Goal: Transaction & Acquisition: Purchase product/service

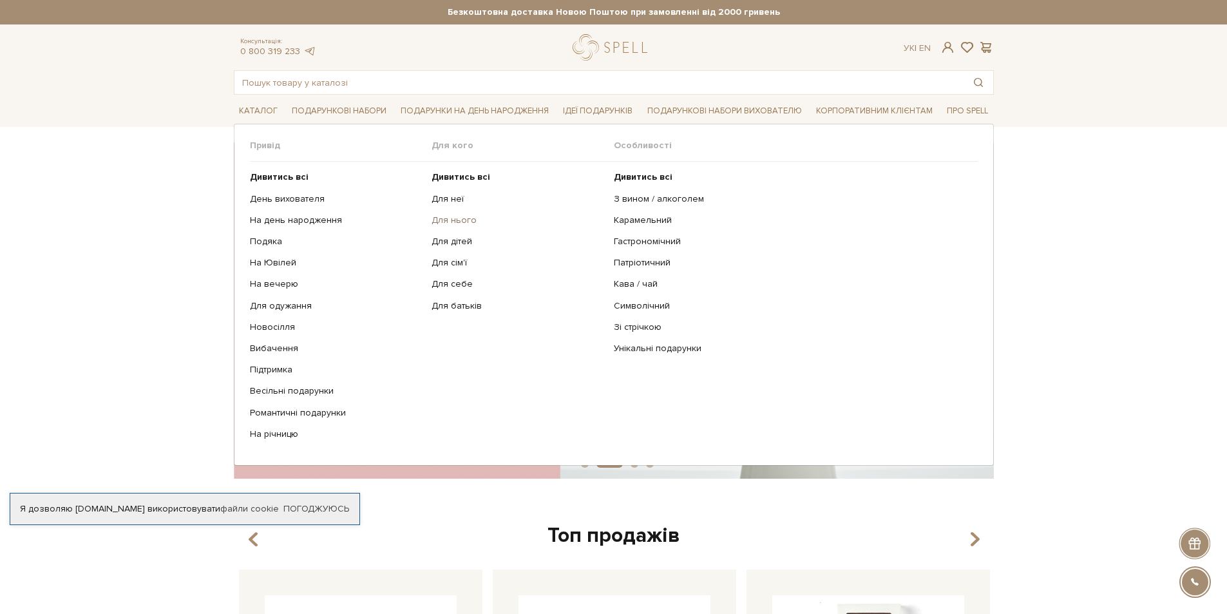
click at [449, 219] on link "Для нього" at bounding box center [518, 220] width 173 height 12
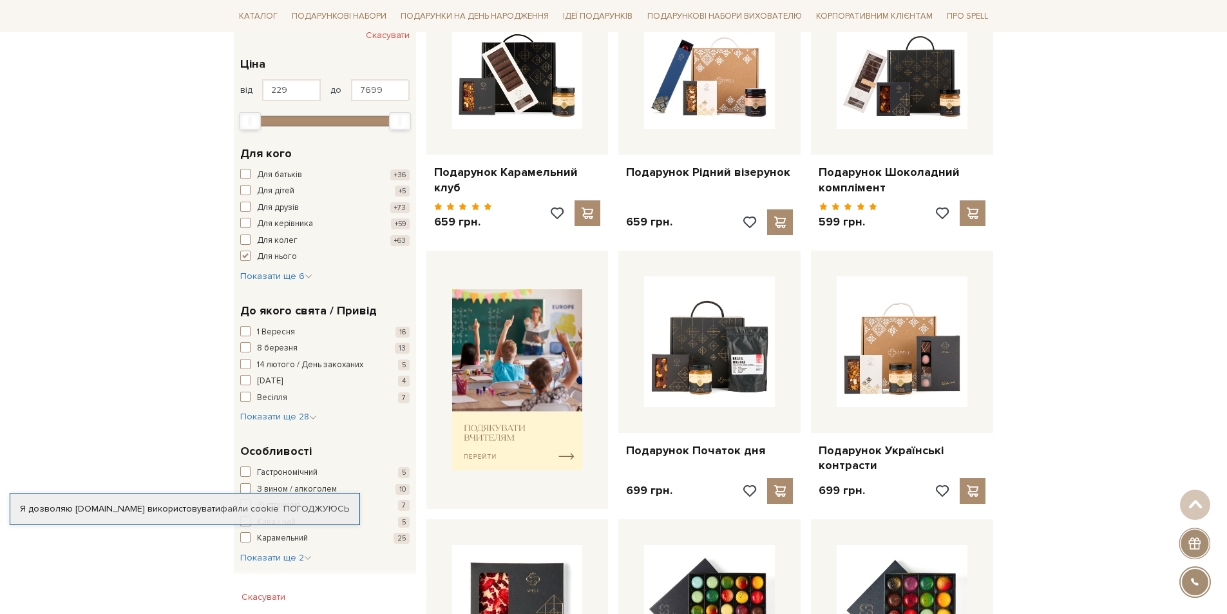
scroll to position [312, 0]
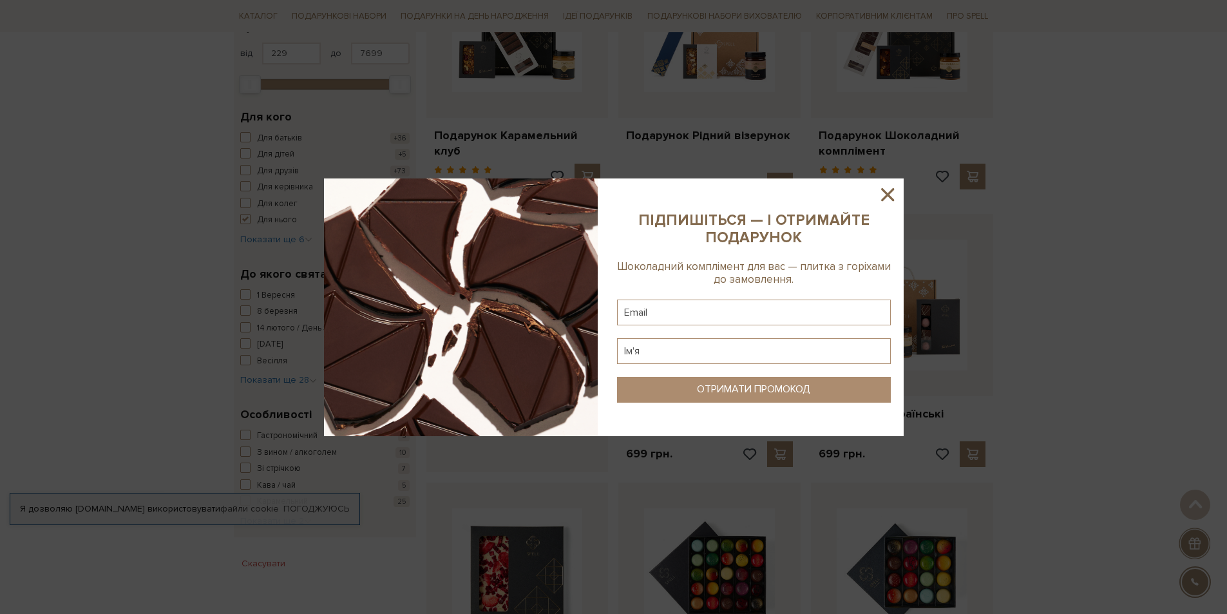
click at [891, 189] on icon at bounding box center [888, 195] width 22 height 22
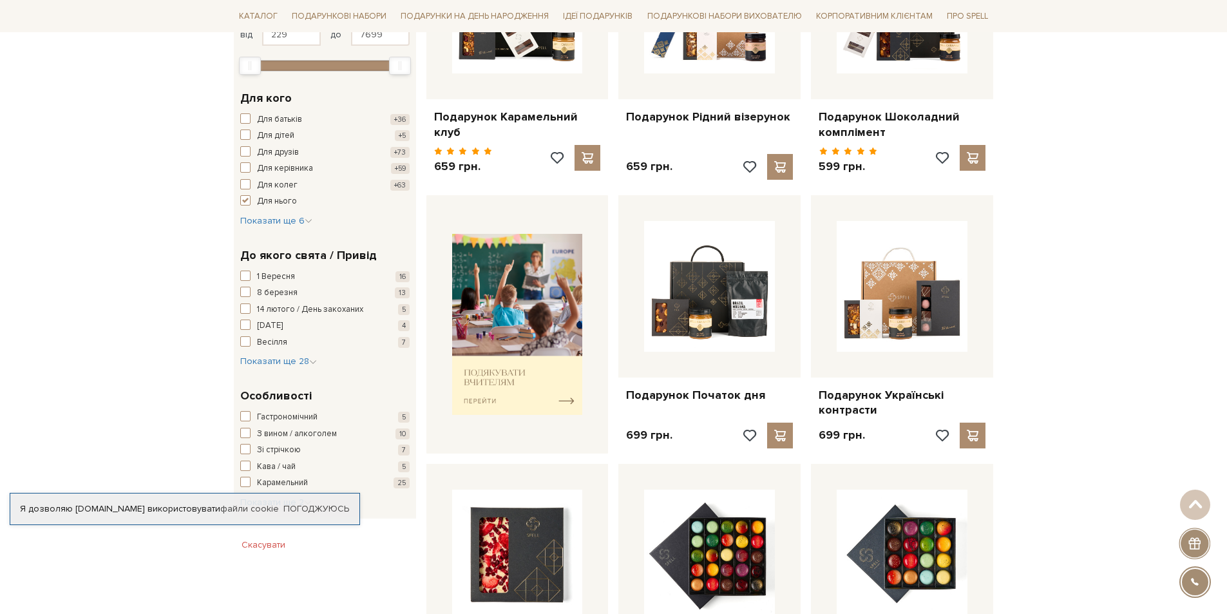
scroll to position [325, 0]
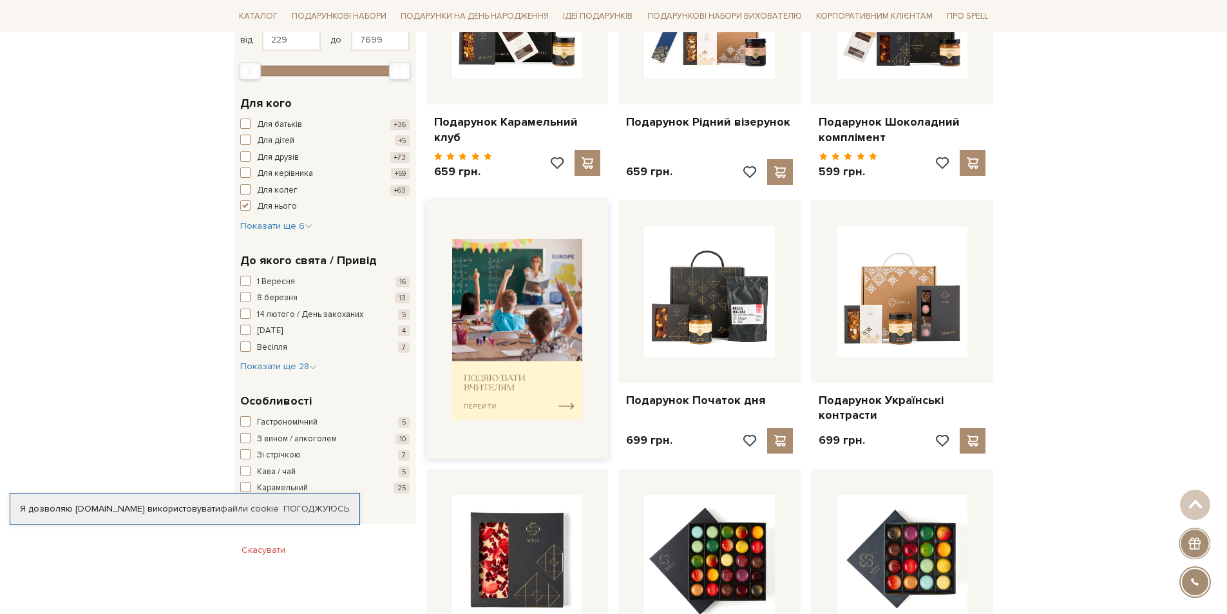
click at [528, 296] on img at bounding box center [517, 329] width 131 height 181
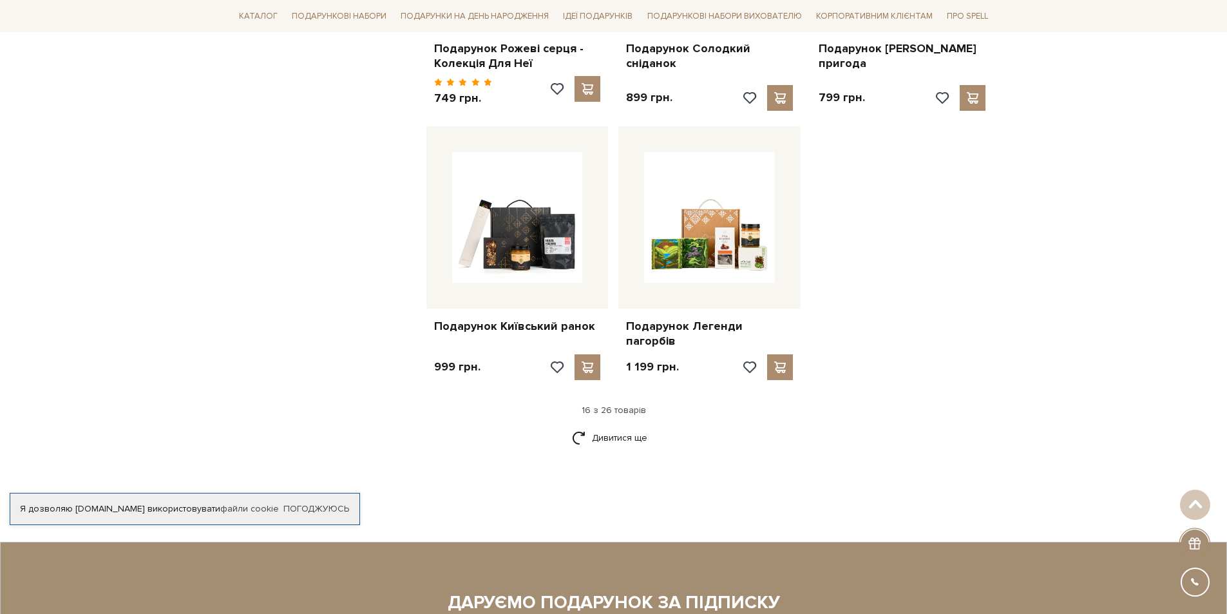
scroll to position [1496, 0]
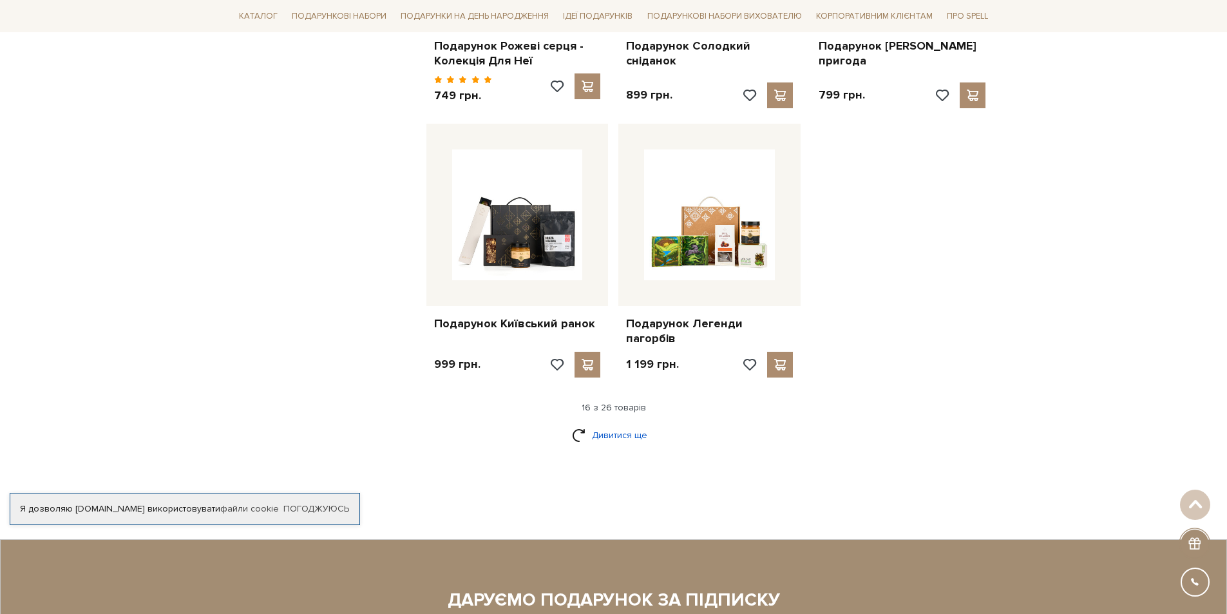
click at [613, 424] on link "Дивитися ще" at bounding box center [614, 435] width 84 height 23
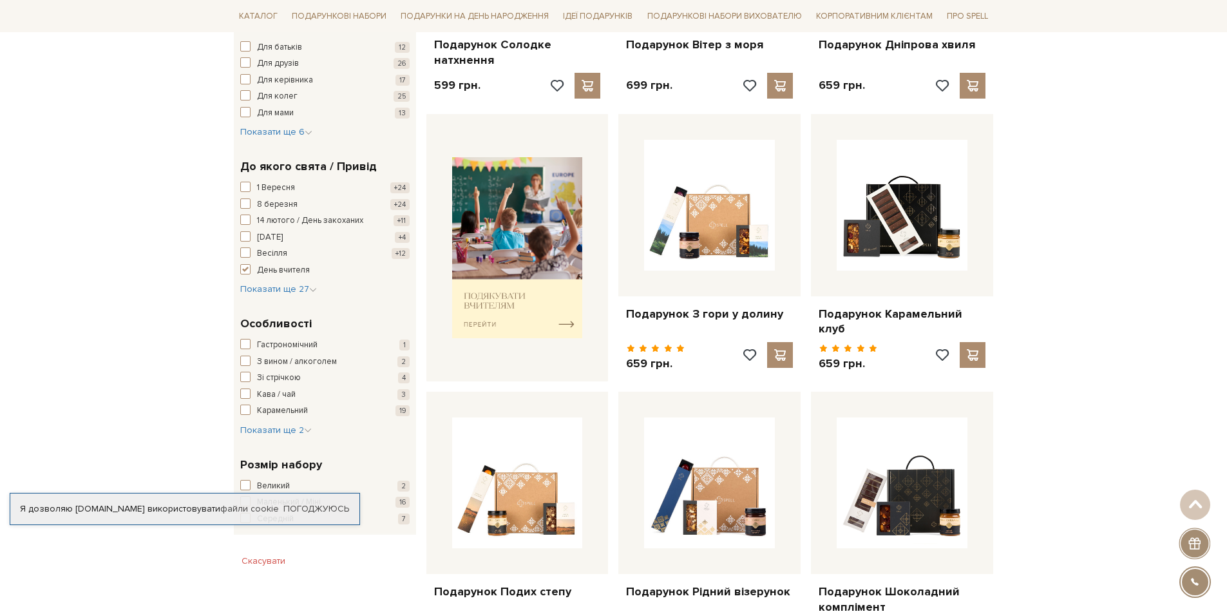
scroll to position [0, 0]
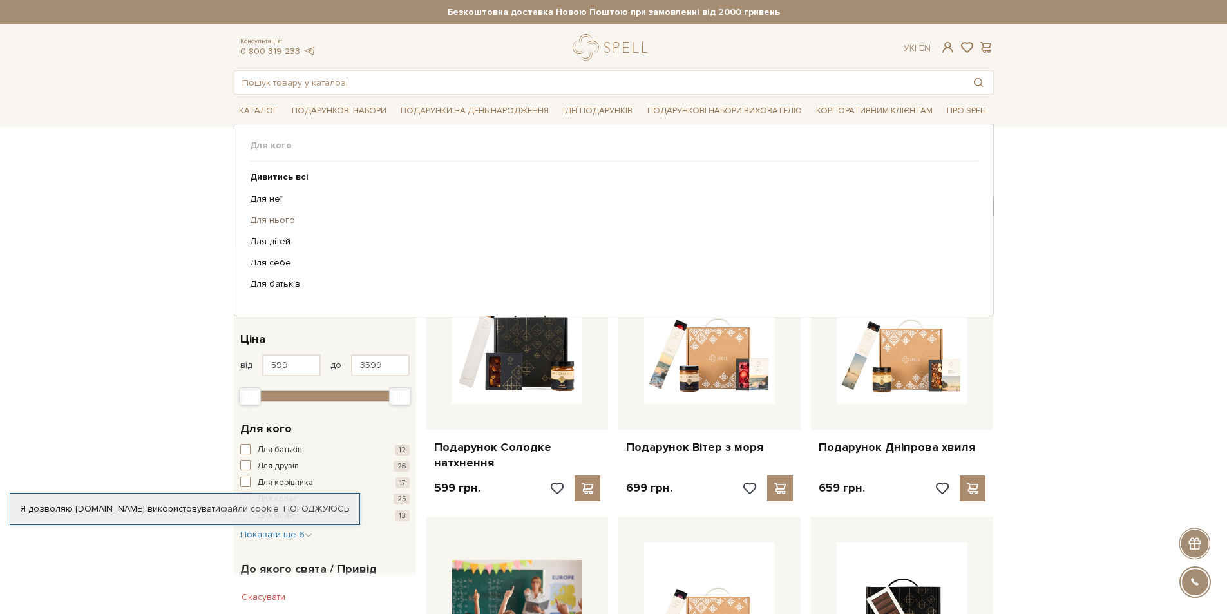
click at [267, 218] on link "Для нього" at bounding box center [609, 220] width 718 height 12
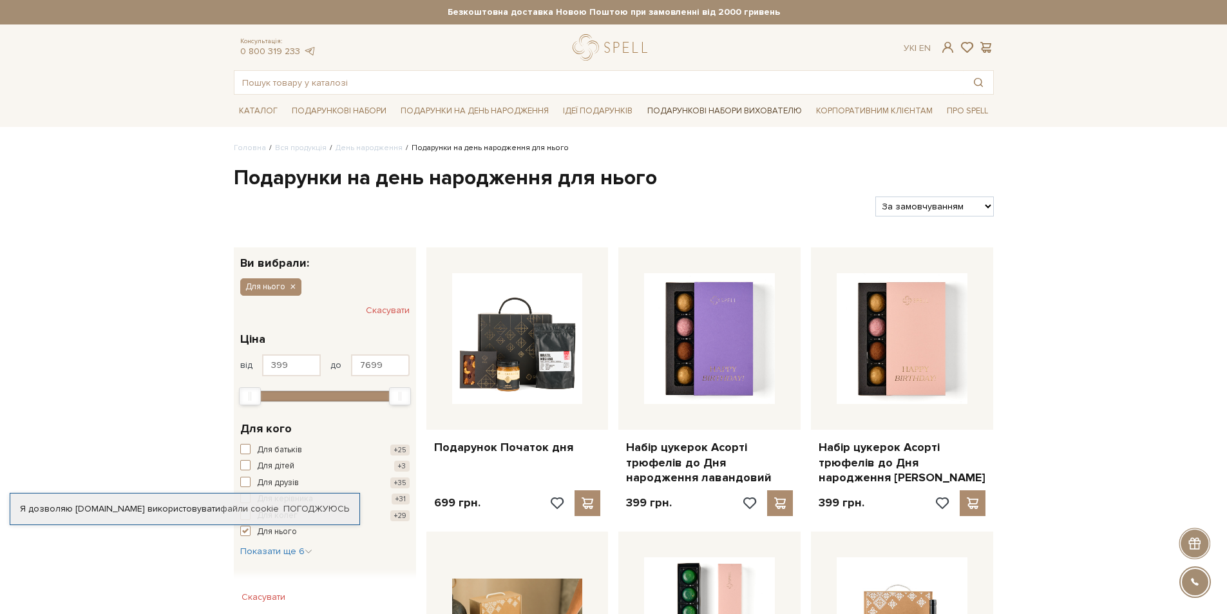
click at [684, 108] on link "Подарункові набори вихователю" at bounding box center [724, 111] width 165 height 22
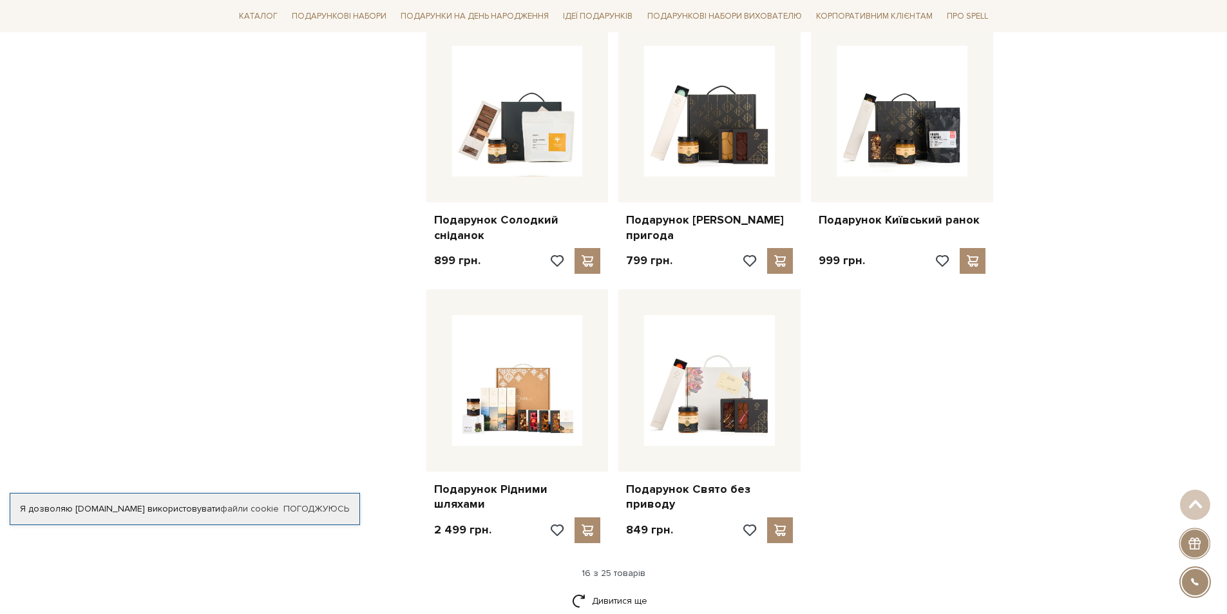
scroll to position [1356, 0]
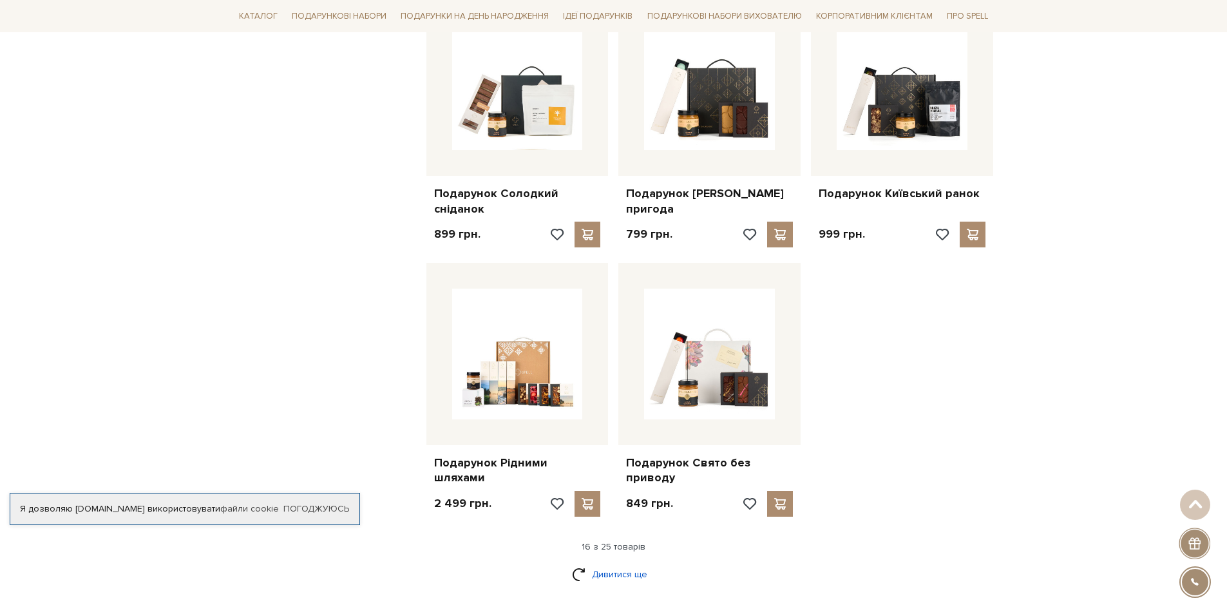
click at [597, 563] on link "Дивитися ще" at bounding box center [614, 574] width 84 height 23
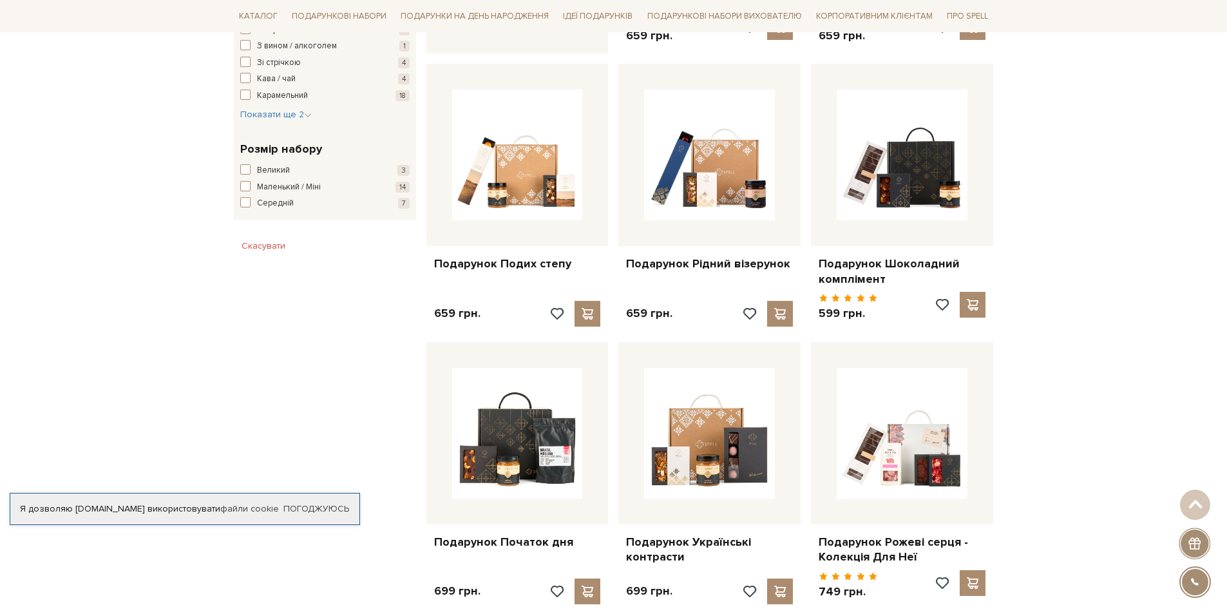
scroll to position [0, 0]
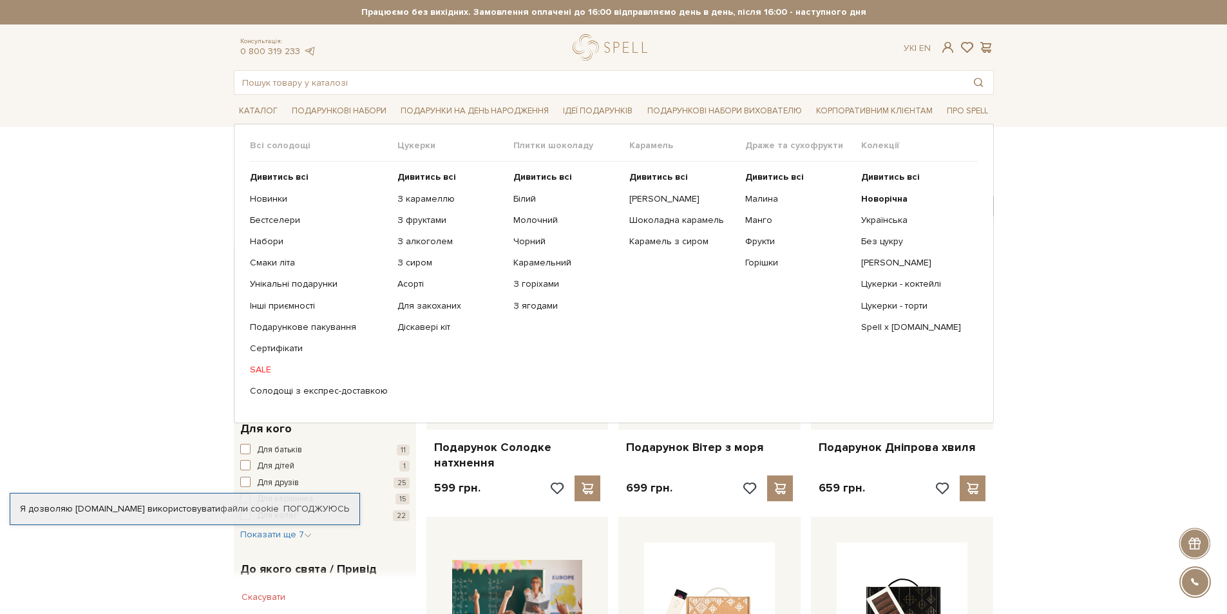
click at [263, 370] on link "SALE" at bounding box center [319, 370] width 138 height 12
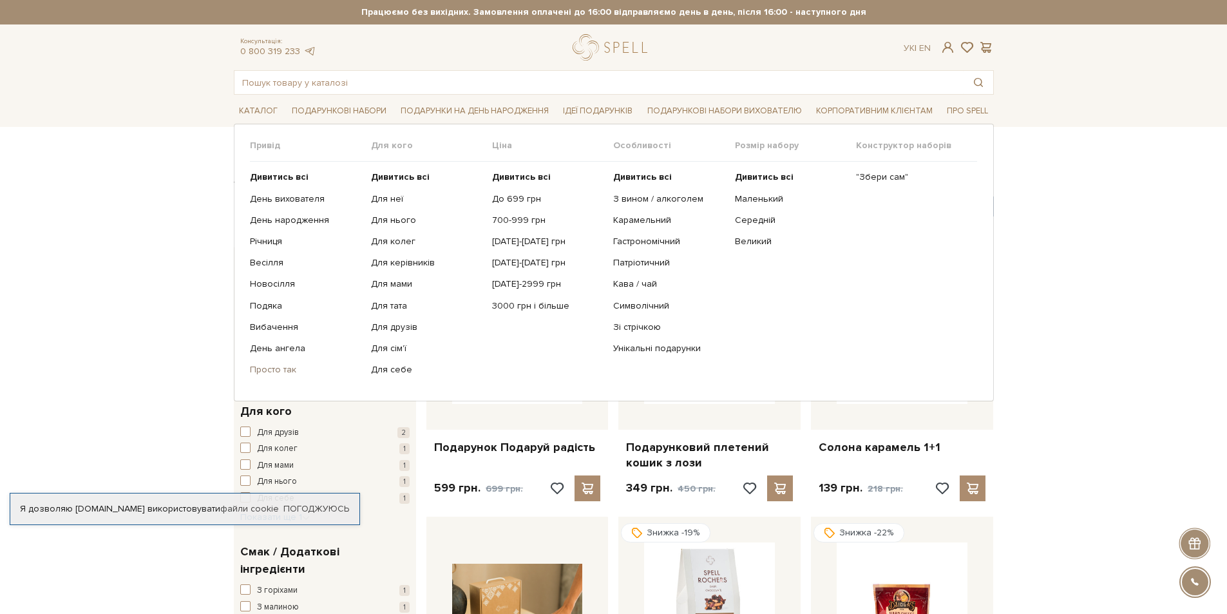
click at [277, 370] on link "Просто так" at bounding box center [305, 370] width 111 height 12
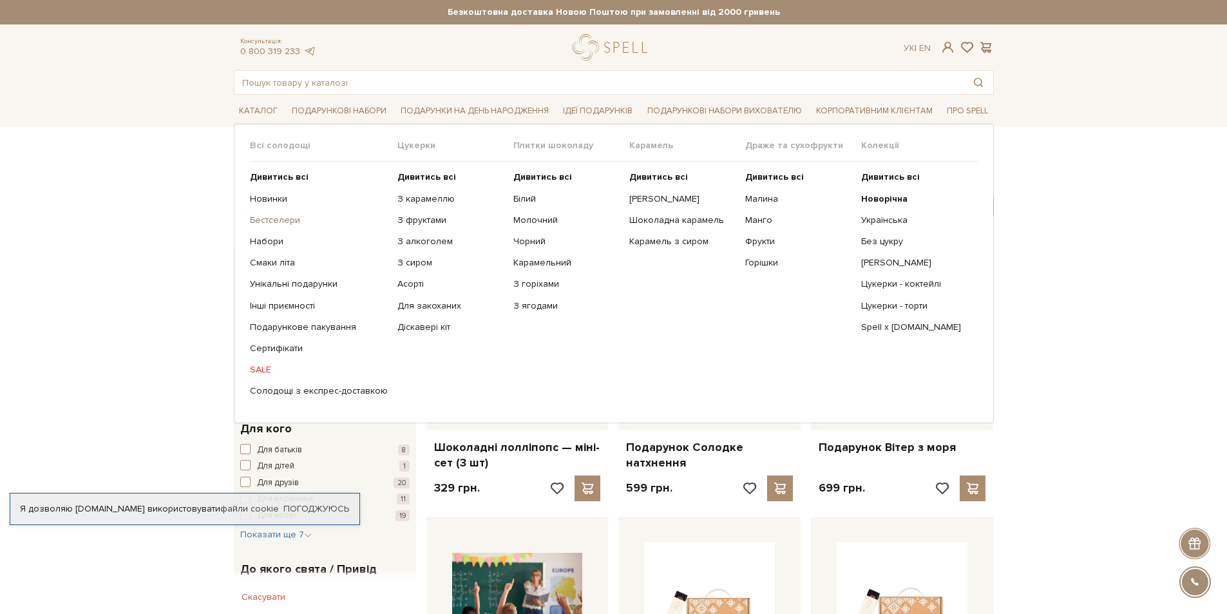
click at [267, 220] on link "Бестселери" at bounding box center [319, 220] width 138 height 12
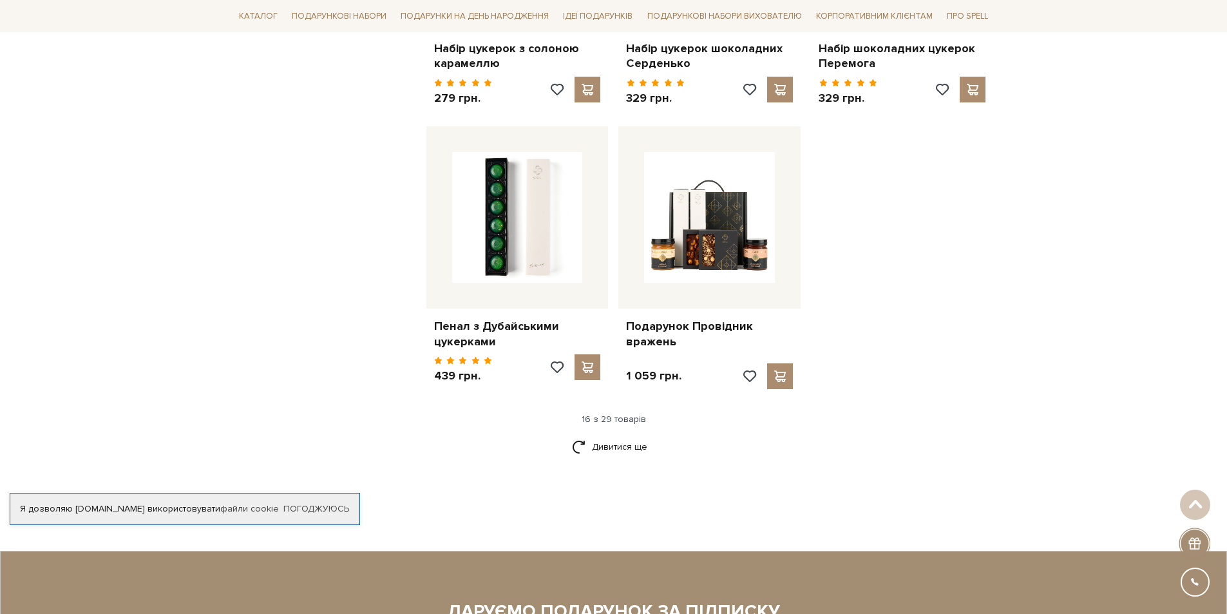
scroll to position [1556, 0]
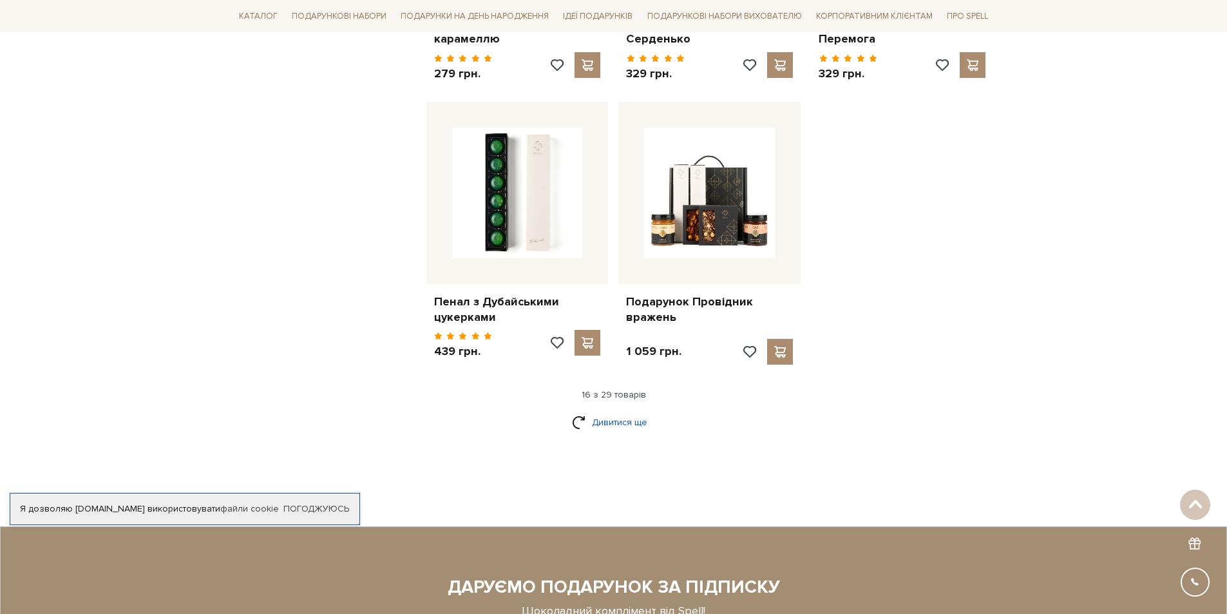
click at [609, 411] on link "Дивитися ще" at bounding box center [614, 422] width 84 height 23
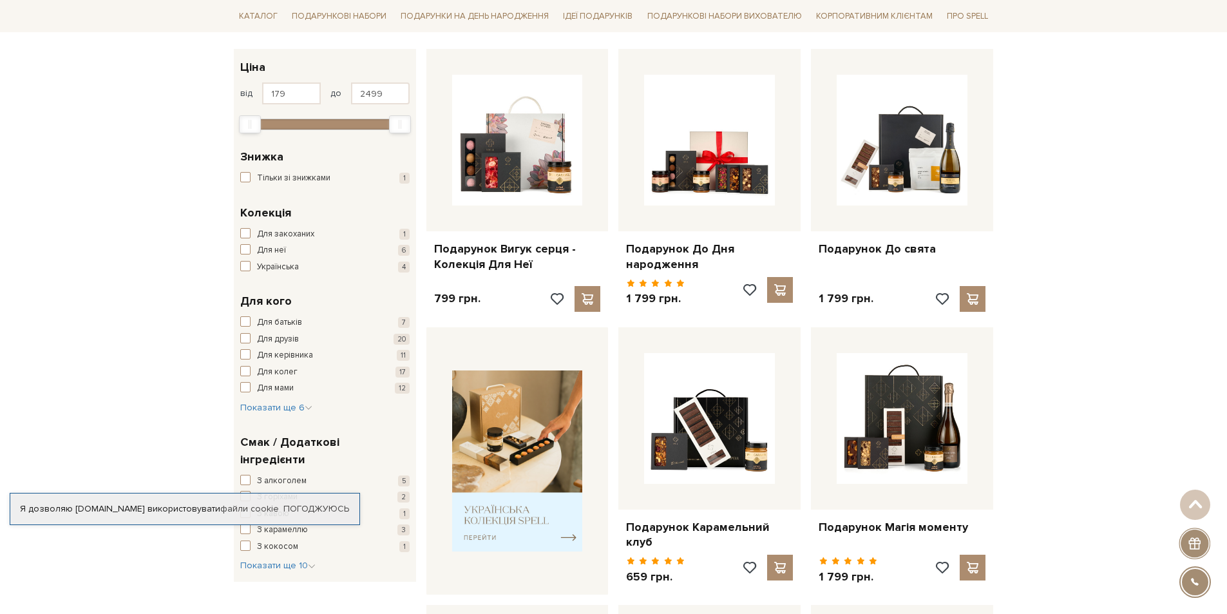
scroll to position [0, 0]
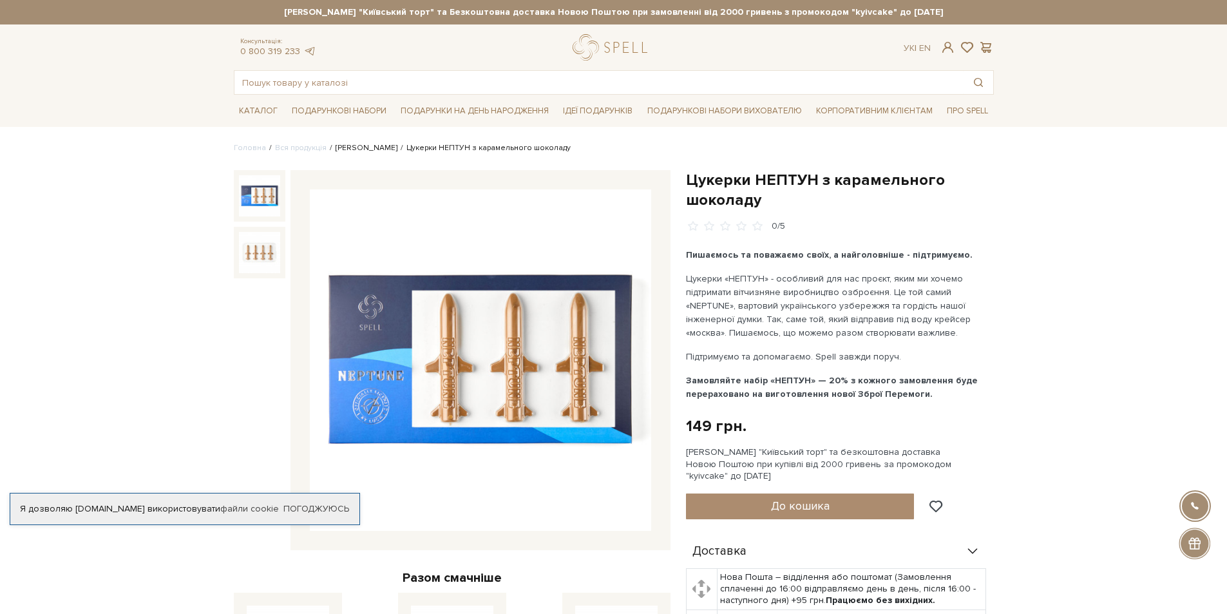
click at [366, 147] on link "Сети цукерок" at bounding box center [367, 148] width 62 height 10
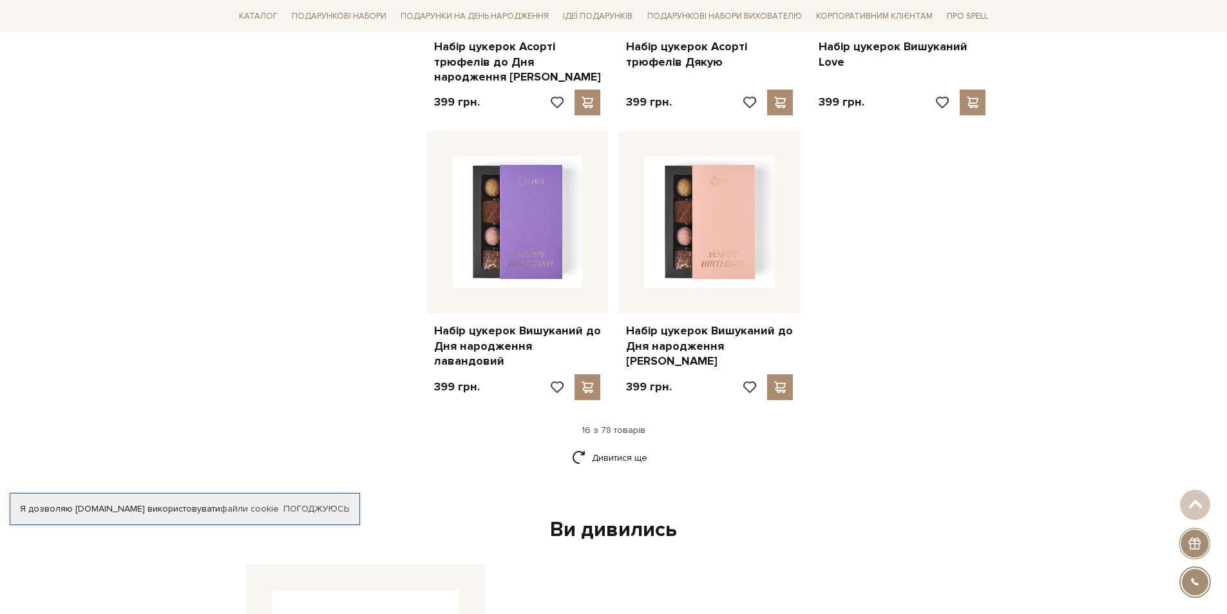
scroll to position [1561, 0]
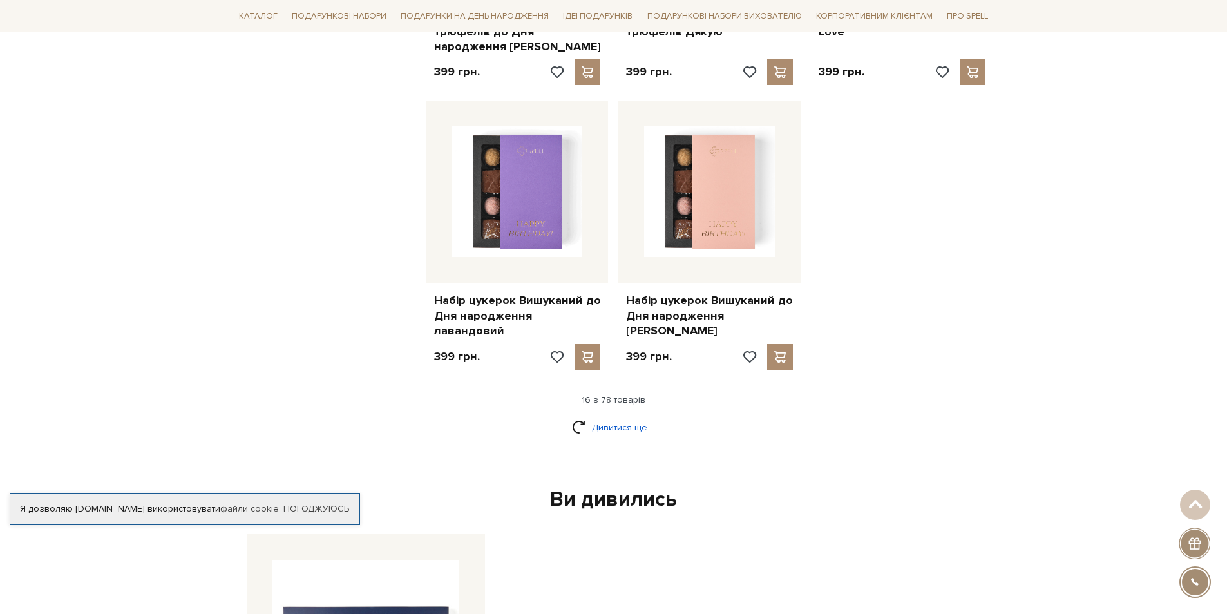
click at [603, 416] on link "Дивитися ще" at bounding box center [614, 427] width 84 height 23
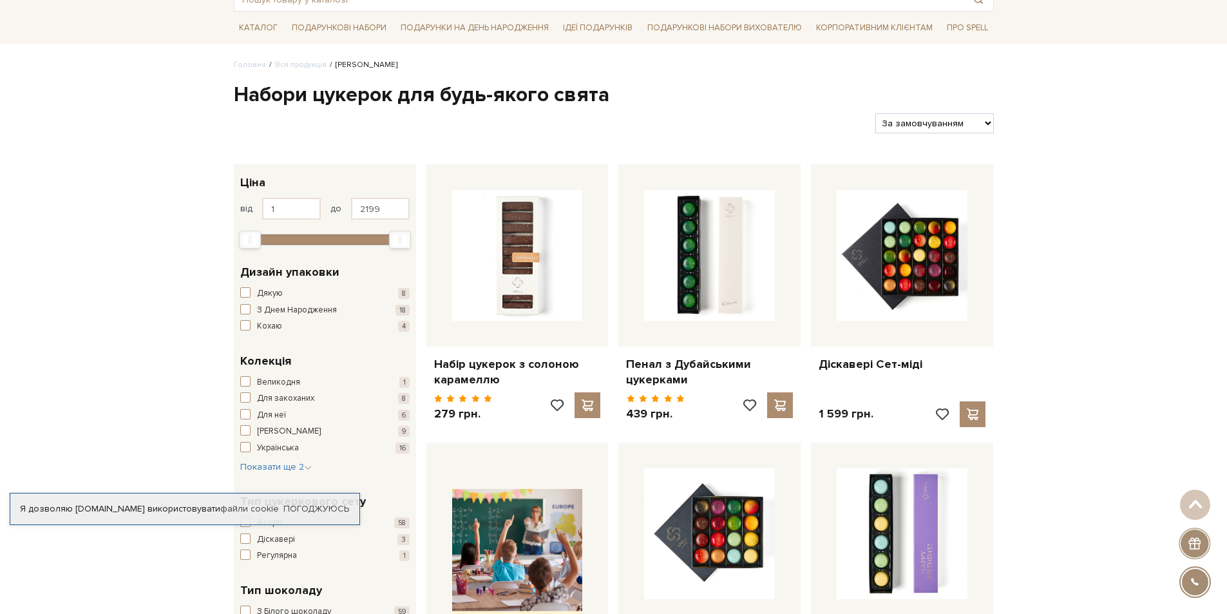
scroll to position [0, 0]
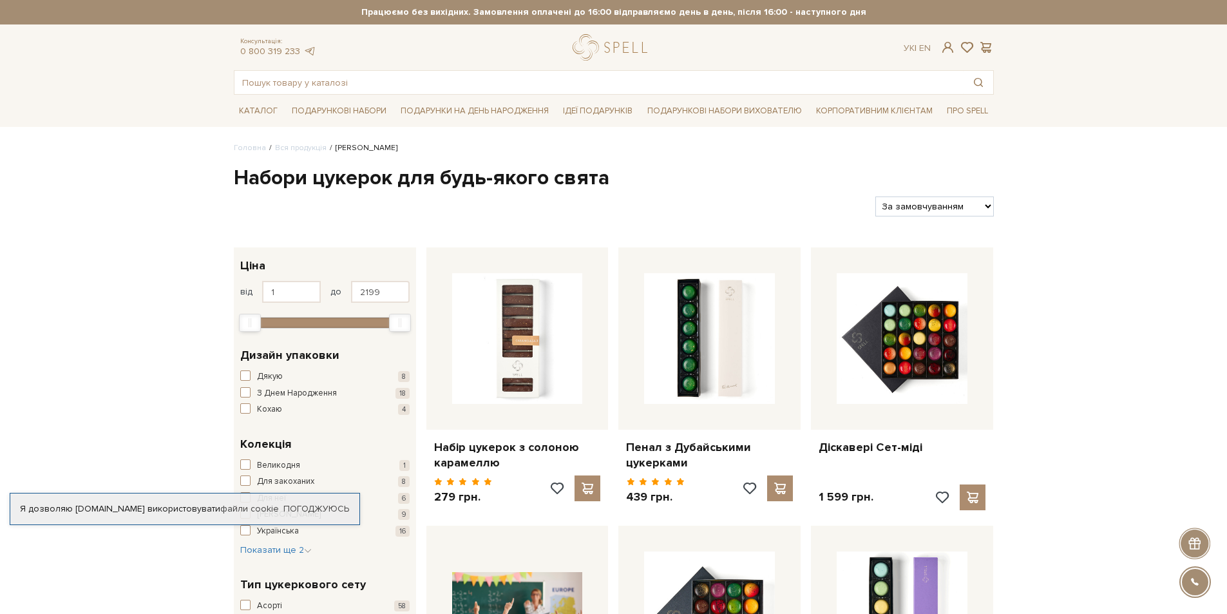
click at [965, 211] on select "За замовчуванням За Ціною (зростання) За Ціною (зменшення) Новинки За популярні…" at bounding box center [934, 206] width 118 height 20
select select "[URL][DOMAIN_NAME]"
click at [875, 196] on select "За замовчуванням За Ціною (зростання) За Ціною (зменшення) Новинки За популярні…" at bounding box center [934, 206] width 118 height 20
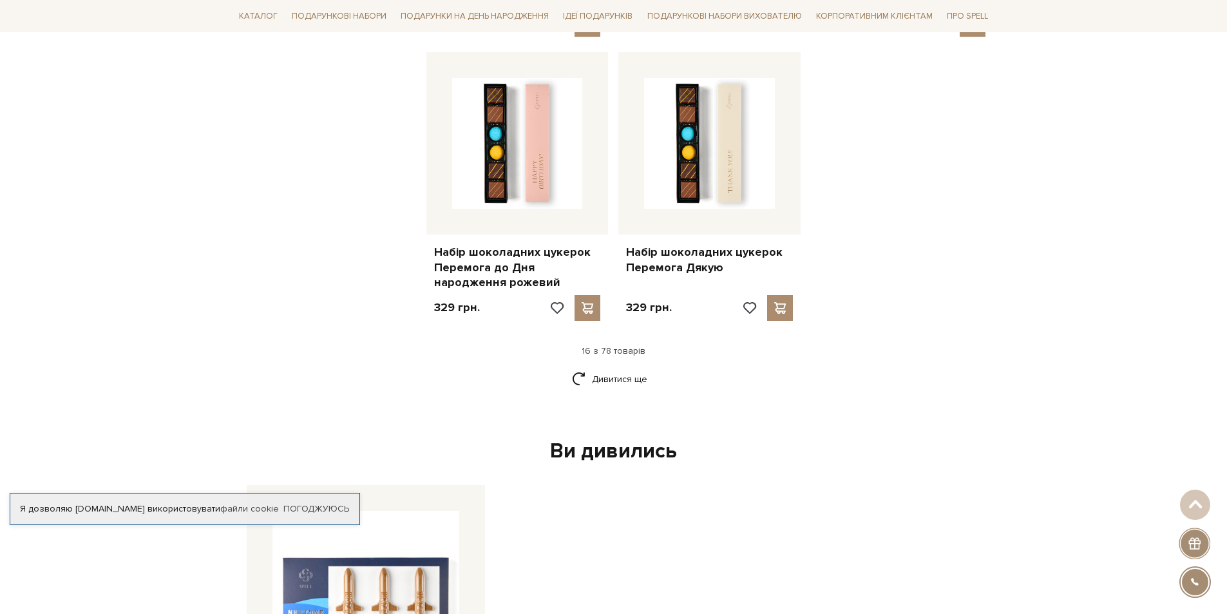
scroll to position [1611, 0]
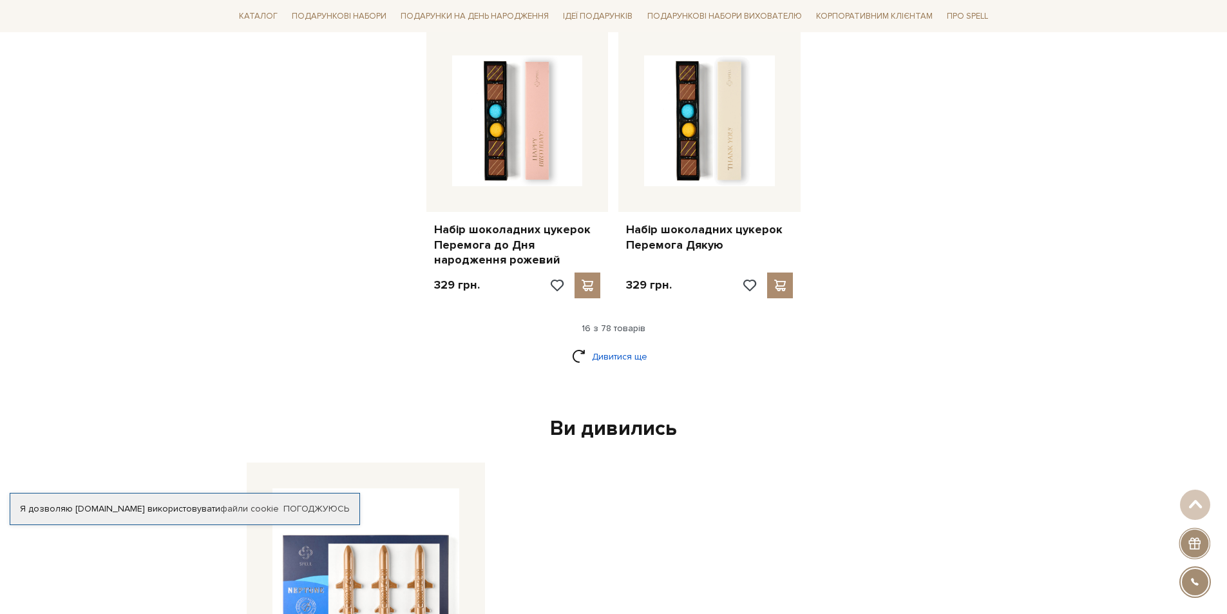
click at [618, 356] on link "Дивитися ще" at bounding box center [614, 356] width 84 height 23
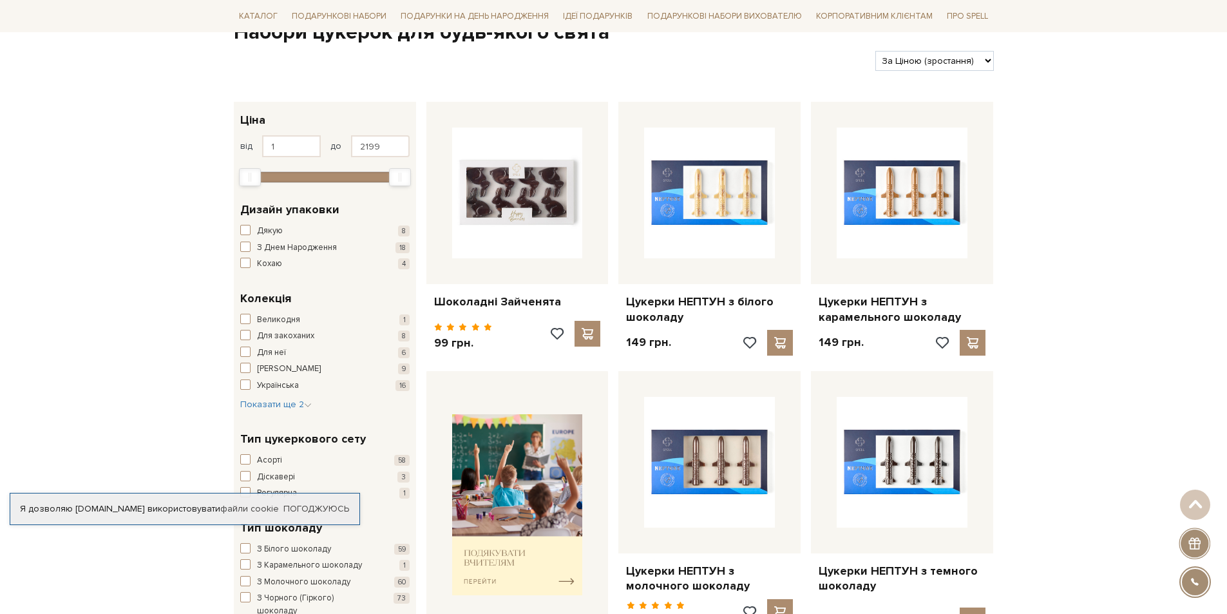
scroll to position [0, 0]
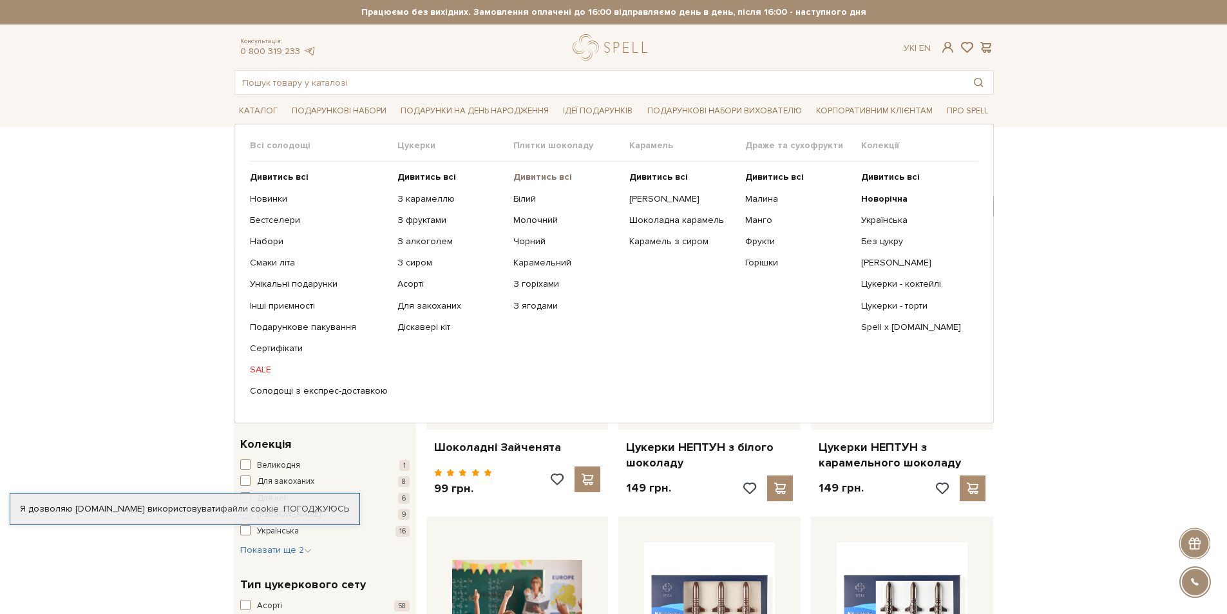
click at [541, 175] on b "Дивитись всі" at bounding box center [542, 176] width 59 height 11
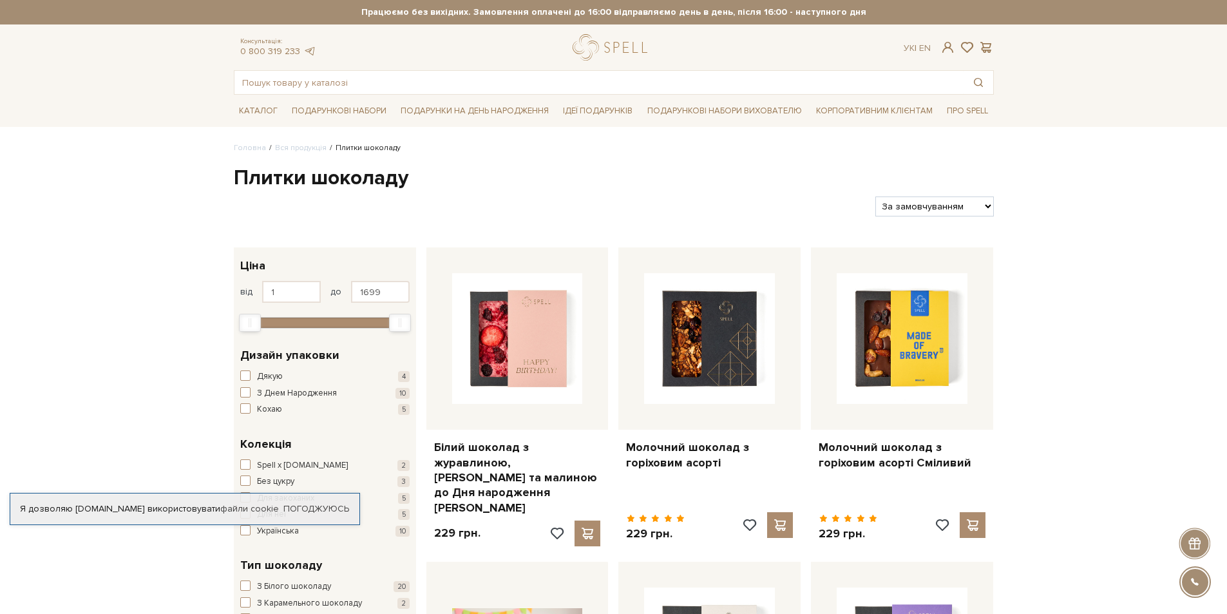
click at [980, 209] on select "За замовчуванням За Ціною (зростання) За Ціною (зменшення) Новинки За популярні…" at bounding box center [934, 206] width 118 height 20
select select "https://spellchocolate.com/our-productions/plitki-shokoladu/?sort=p.price&order…"
click at [875, 196] on select "За замовчуванням За Ціною (зростання) За Ціною (зменшення) Новинки За популярні…" at bounding box center [934, 206] width 118 height 20
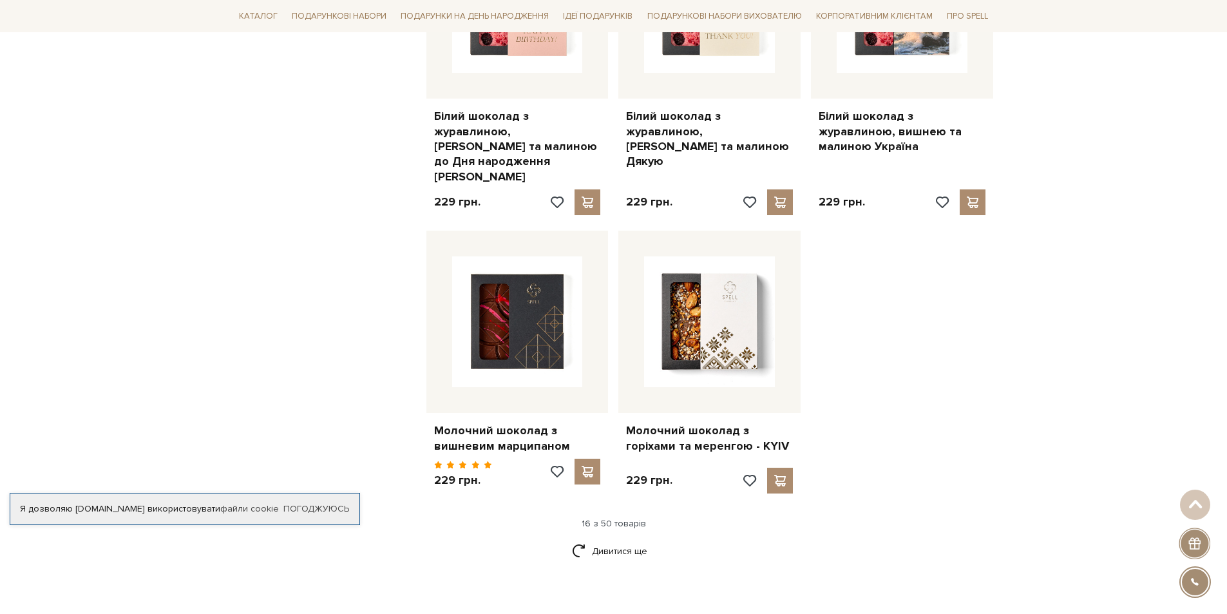
scroll to position [1444, 0]
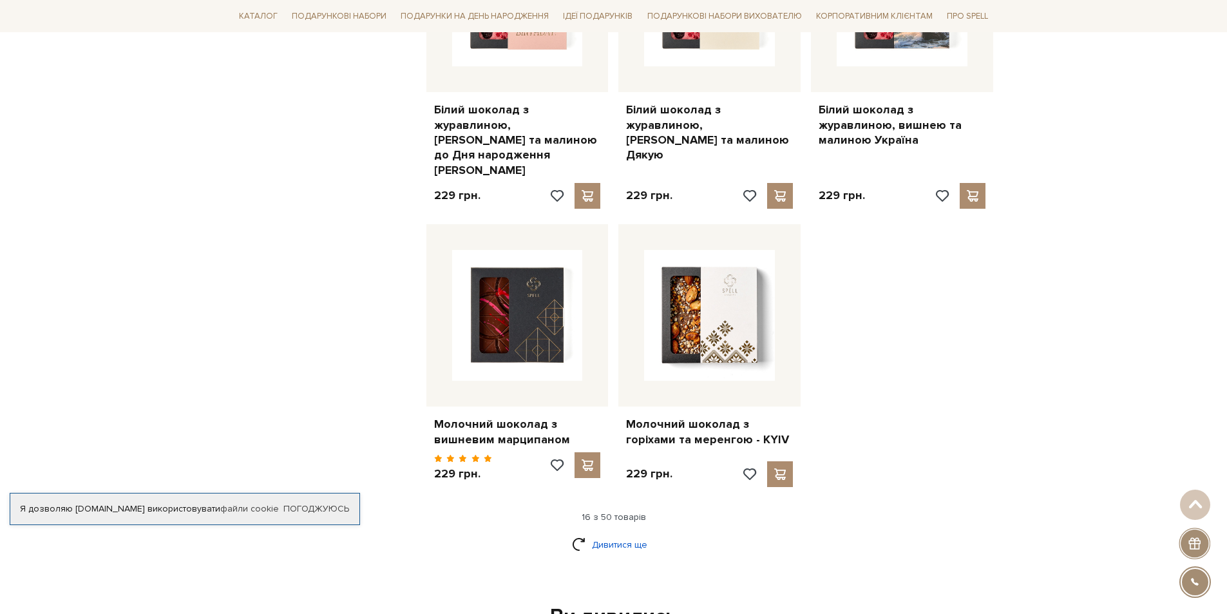
click at [633, 533] on link "Дивитися ще" at bounding box center [614, 544] width 84 height 23
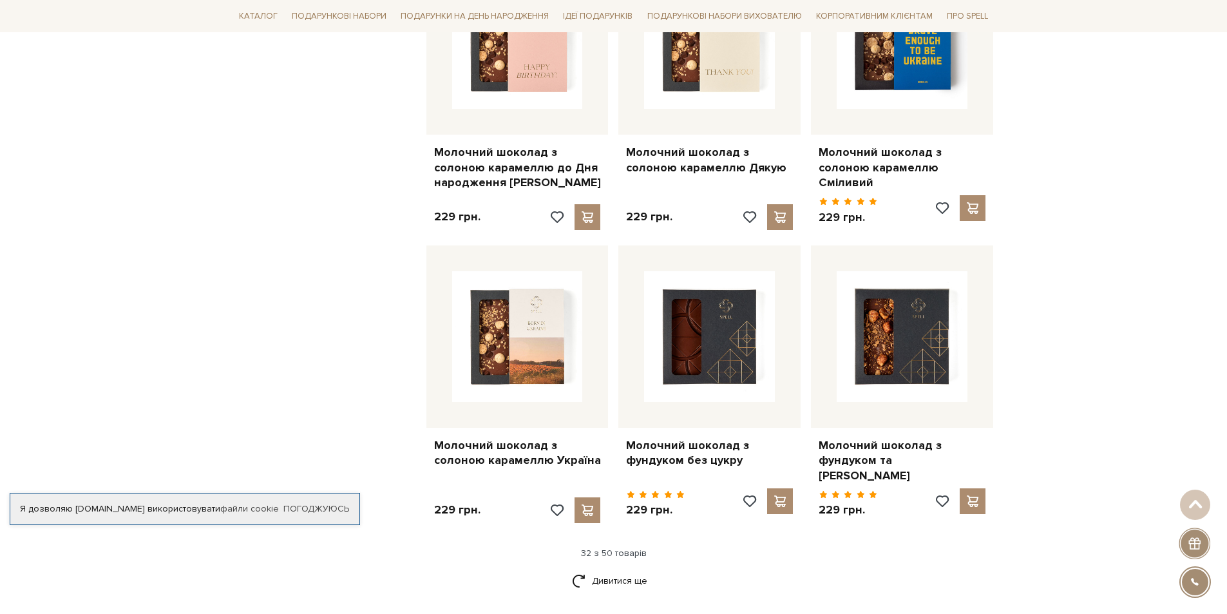
scroll to position [2927, 0]
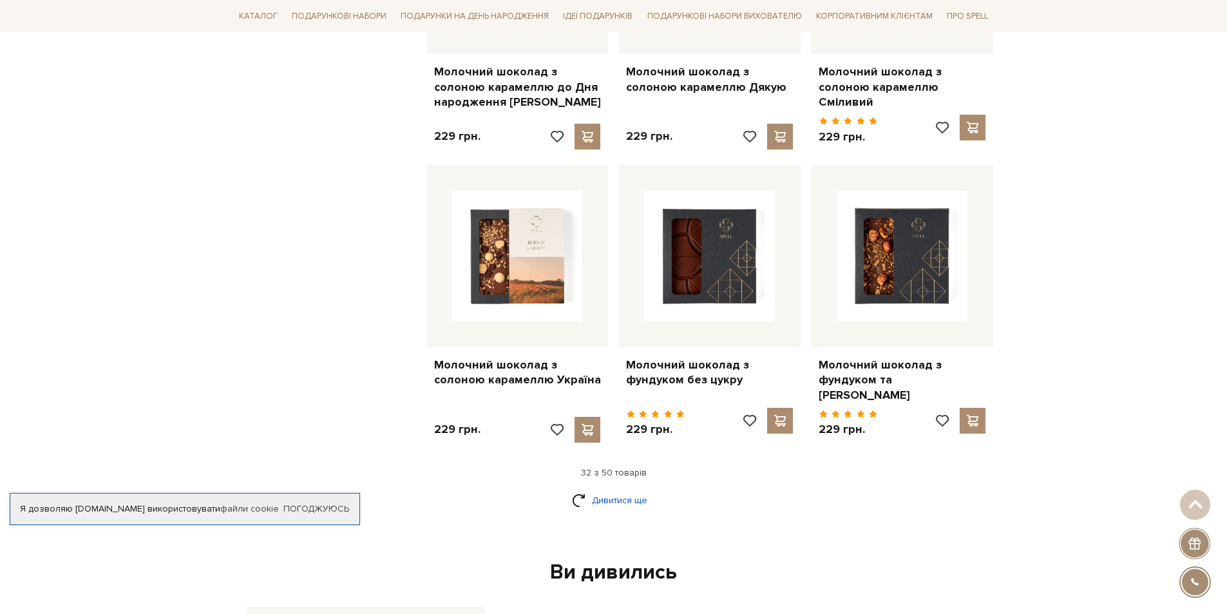
click at [611, 489] on link "Дивитися ще" at bounding box center [614, 500] width 84 height 23
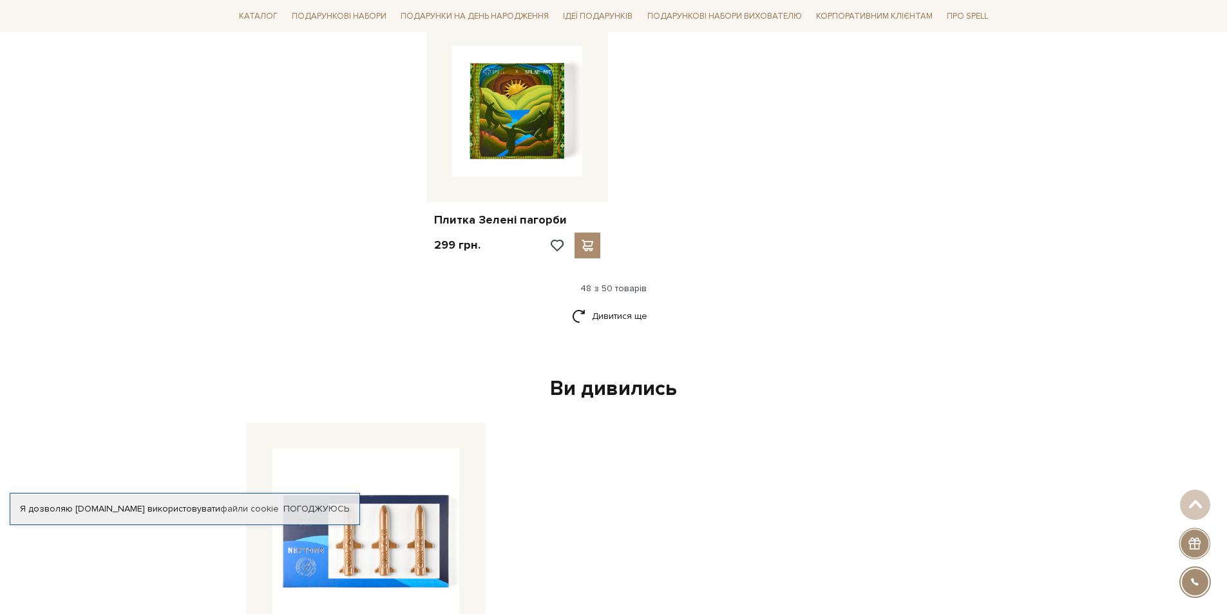
scroll to position [4987, 0]
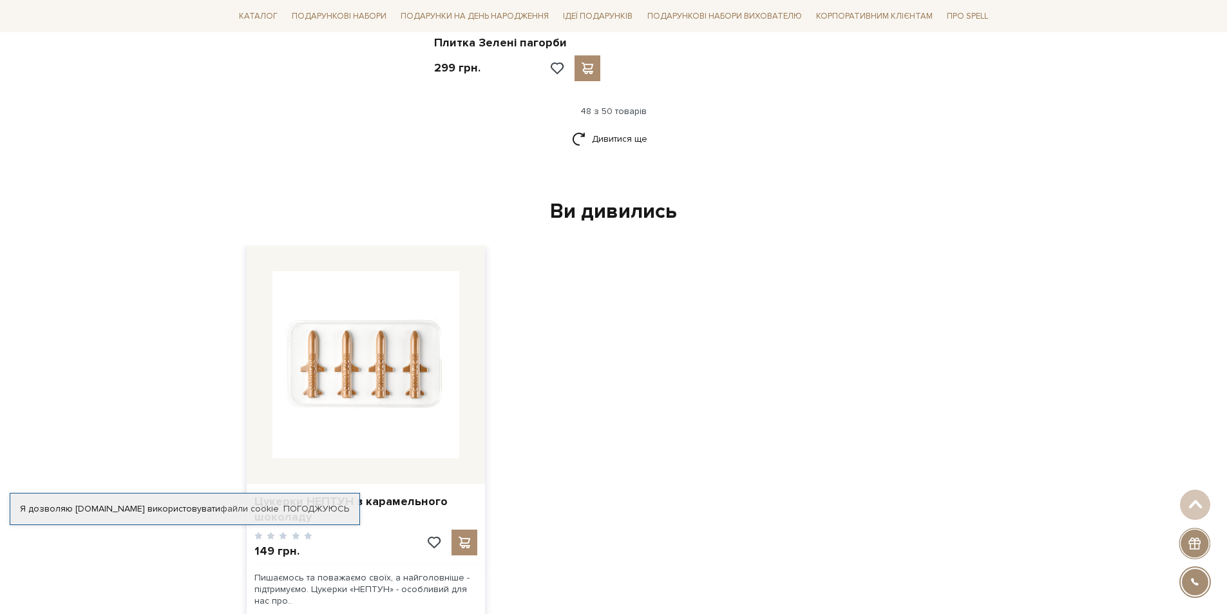
click at [320, 312] on img at bounding box center [365, 364] width 187 height 187
